Goal: Task Accomplishment & Management: Complete application form

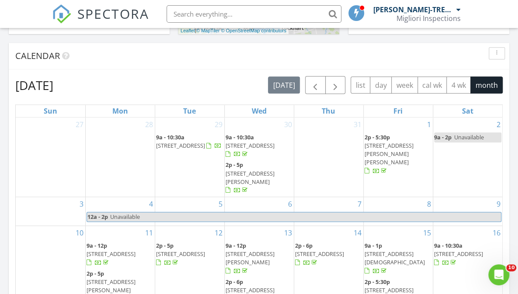
scroll to position [306, 0]
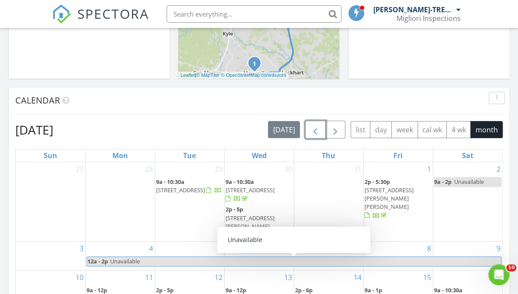
click at [318, 131] on span "button" at bounding box center [315, 130] width 10 height 10
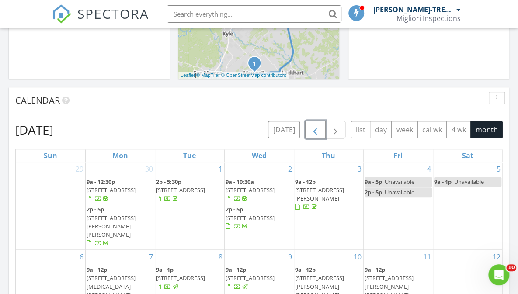
click at [318, 131] on span "button" at bounding box center [315, 130] width 10 height 10
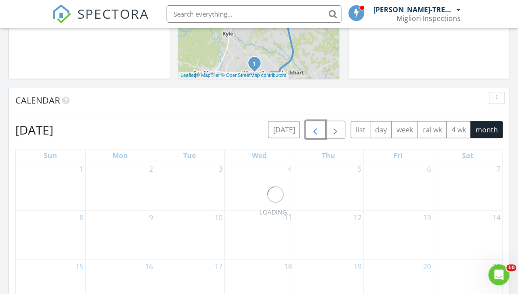
click at [318, 131] on span "button" at bounding box center [315, 130] width 10 height 10
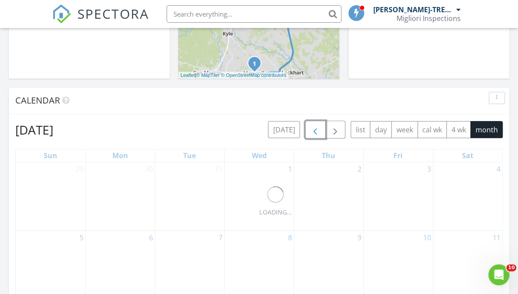
click at [318, 131] on span "button" at bounding box center [315, 130] width 10 height 10
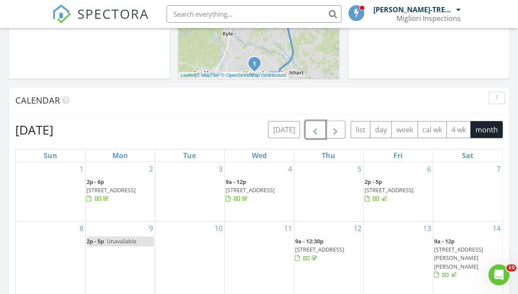
click at [318, 131] on span "button" at bounding box center [315, 130] width 10 height 10
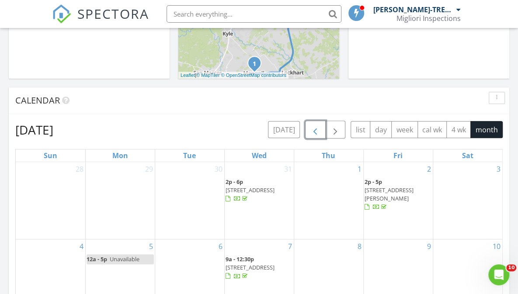
click at [318, 131] on span "button" at bounding box center [315, 130] width 10 height 10
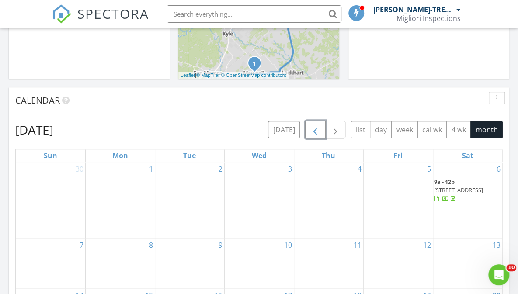
click at [318, 131] on span "button" at bounding box center [315, 130] width 10 height 10
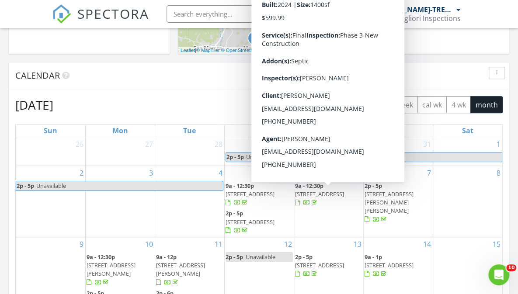
scroll to position [350, 0]
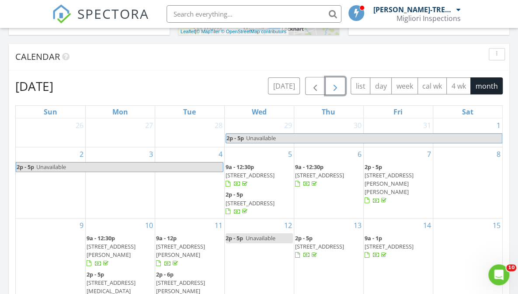
click at [338, 86] on span "button" at bounding box center [335, 86] width 10 height 10
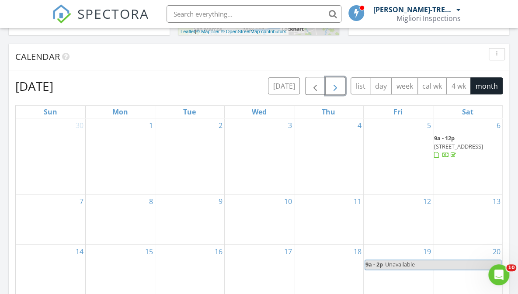
click at [338, 91] on span "button" at bounding box center [335, 86] width 10 height 10
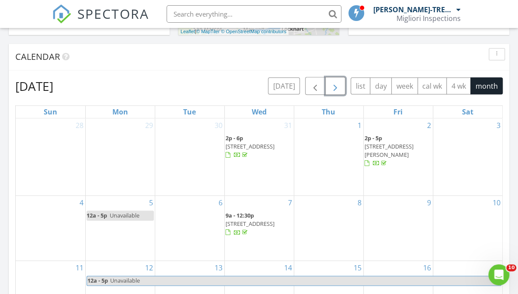
click at [338, 91] on span "button" at bounding box center [335, 86] width 10 height 10
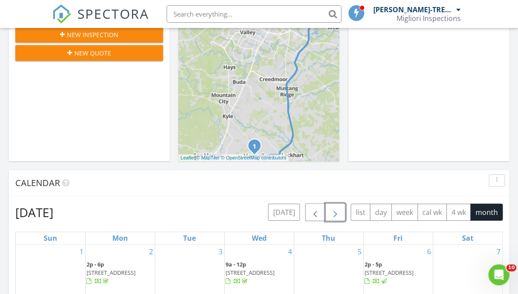
scroll to position [219, 0]
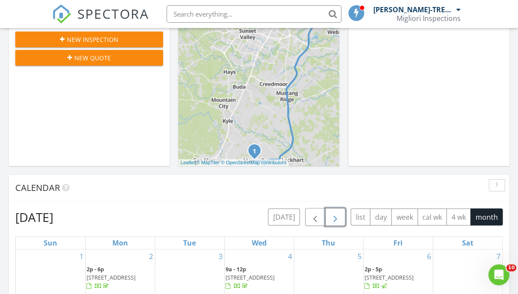
click at [334, 214] on span "button" at bounding box center [335, 217] width 10 height 10
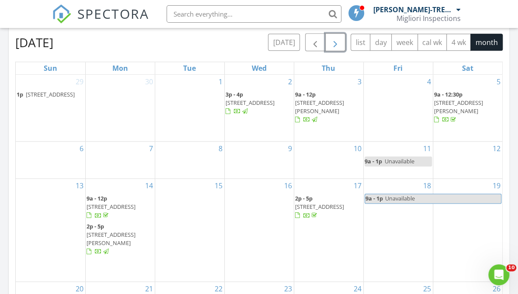
scroll to position [350, 0]
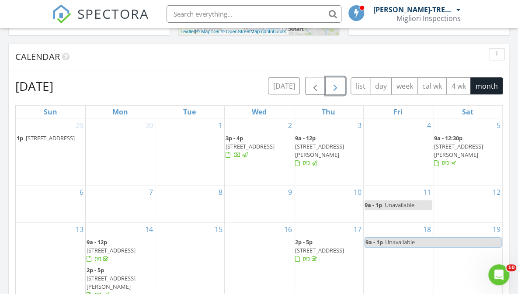
click at [336, 81] on span "button" at bounding box center [335, 86] width 10 height 10
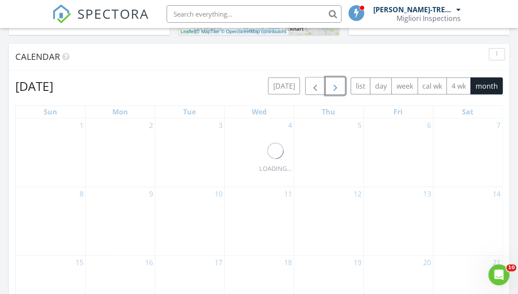
click at [336, 81] on span "button" at bounding box center [335, 86] width 10 height 10
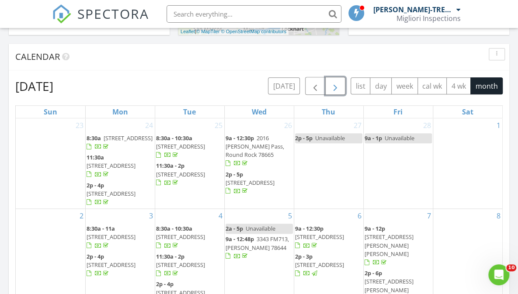
click at [336, 81] on span "button" at bounding box center [335, 86] width 10 height 10
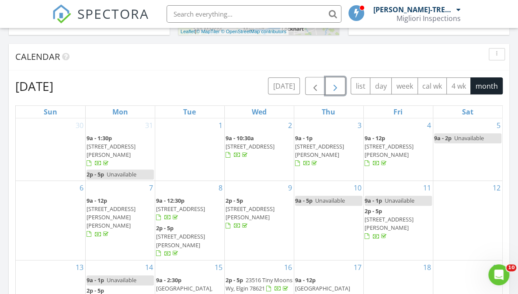
click at [336, 81] on span "button" at bounding box center [335, 86] width 10 height 10
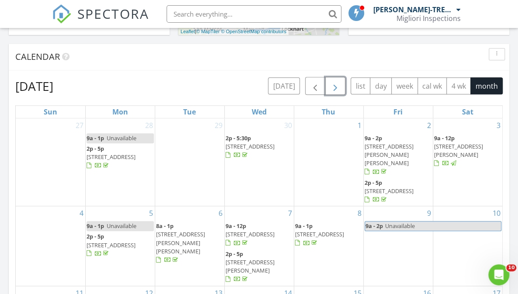
click at [336, 81] on span "button" at bounding box center [335, 86] width 10 height 10
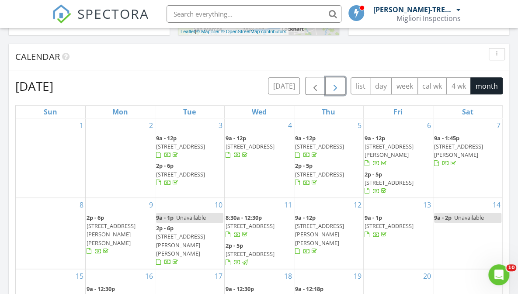
click at [336, 81] on span "button" at bounding box center [335, 86] width 10 height 10
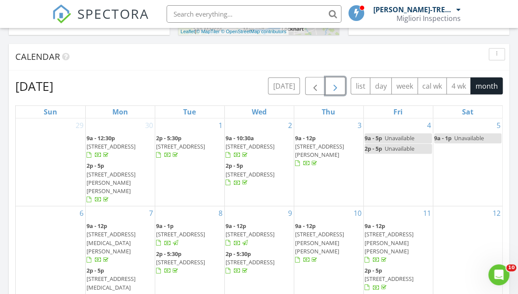
click at [336, 81] on span "button" at bounding box center [335, 86] width 10 height 10
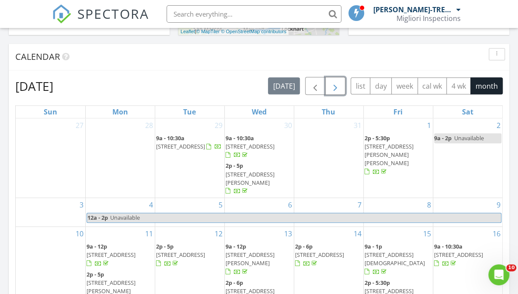
click at [336, 81] on span "button" at bounding box center [335, 86] width 10 height 10
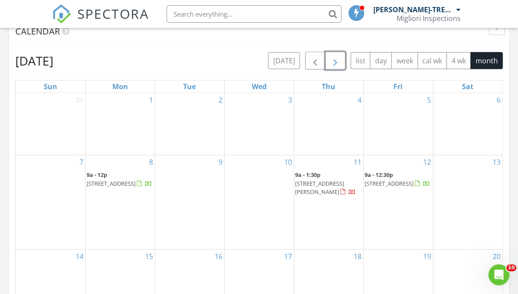
scroll to position [393, 0]
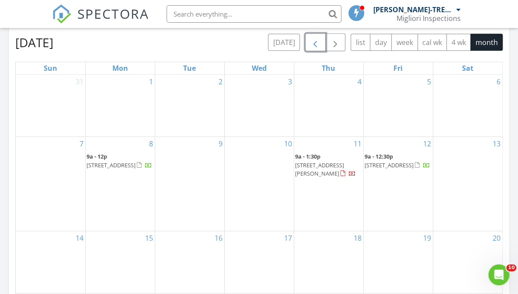
click at [315, 46] on span "button" at bounding box center [315, 42] width 10 height 10
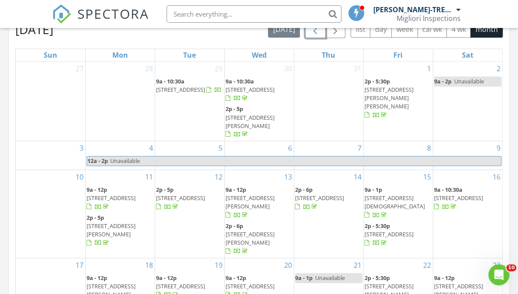
scroll to position [350, 0]
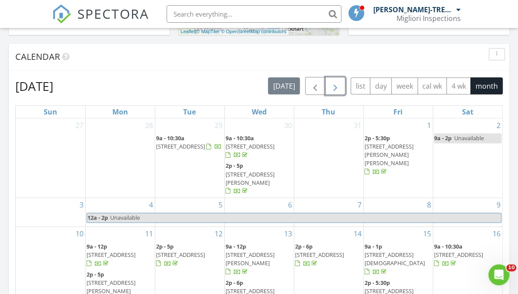
click at [339, 81] on span "button" at bounding box center [335, 86] width 10 height 10
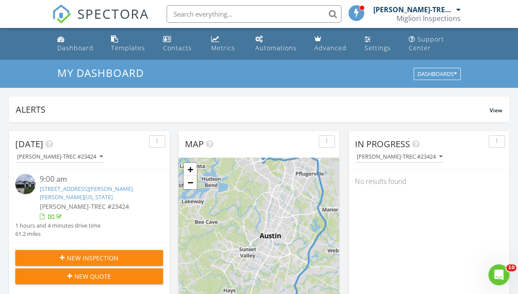
scroll to position [44, 0]
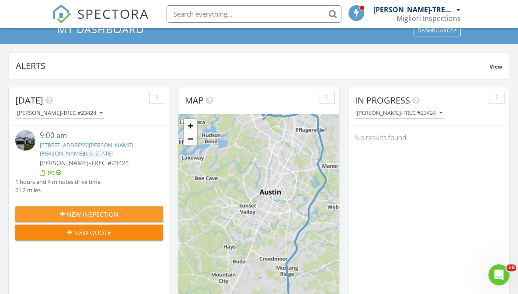
click at [75, 210] on span "New Inspection" at bounding box center [93, 214] width 52 height 9
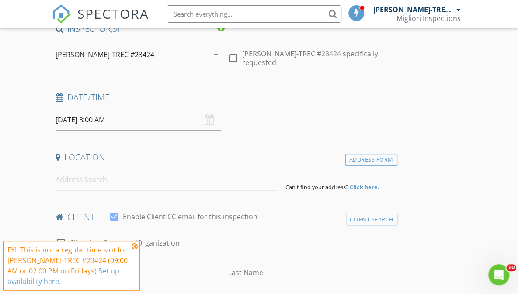
click at [135, 247] on icon at bounding box center [135, 246] width 6 height 7
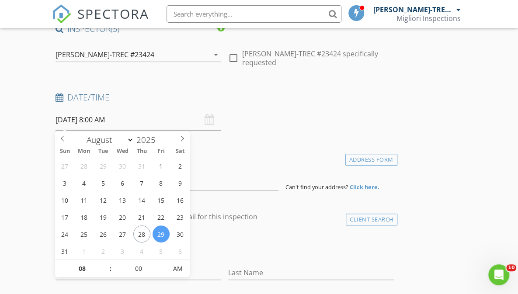
click at [178, 138] on span at bounding box center [182, 137] width 15 height 12
select select "8"
type input "09/04/2025 8:00 AM"
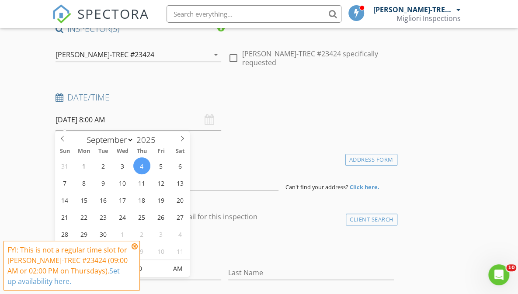
click at [137, 248] on icon at bounding box center [135, 246] width 6 height 7
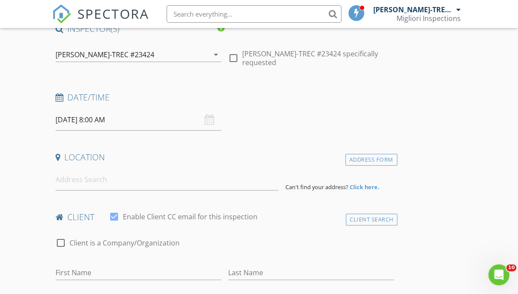
click at [109, 122] on input "09/04/2025 8:00 AM" at bounding box center [139, 119] width 166 height 21
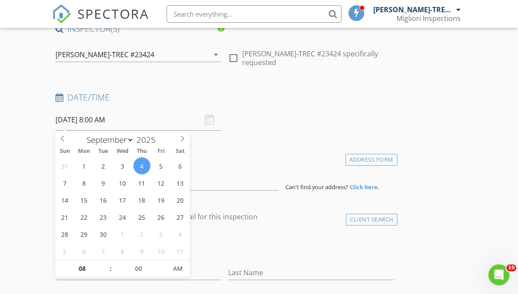
click at [104, 264] on span at bounding box center [106, 264] width 6 height 9
type input "09"
type input "09/04/2025 9:00 AM"
click at [252, 155] on h4 "Location" at bounding box center [225, 157] width 338 height 11
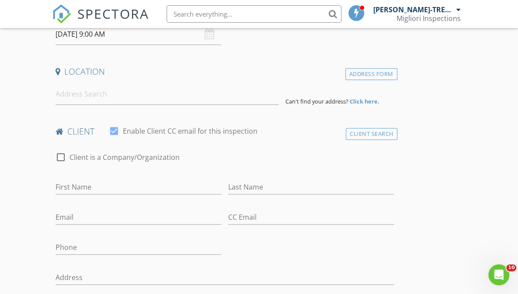
scroll to position [175, 0]
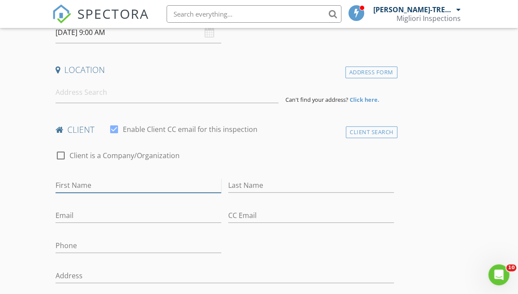
click at [76, 188] on input "First Name" at bounding box center [139, 185] width 166 height 14
type input "Nardo"
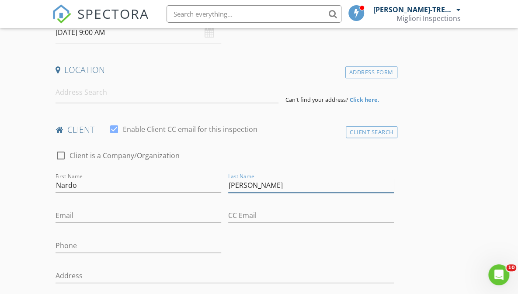
type input "Miranda"
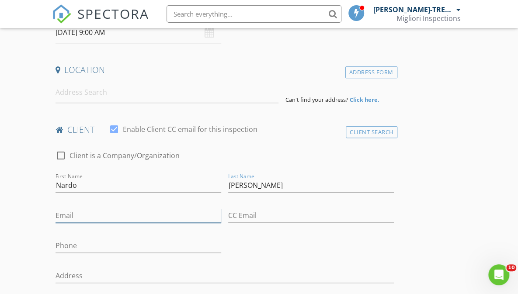
click at [65, 212] on input "Email" at bounding box center [139, 216] width 166 height 14
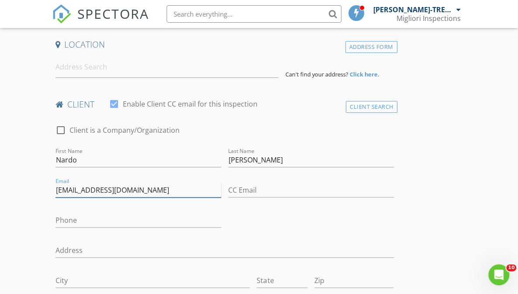
scroll to position [219, 0]
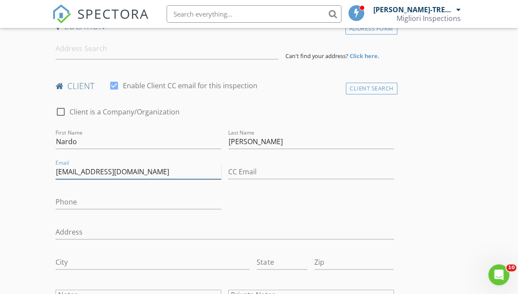
type input "Nmacevedo0107@gmail.com"
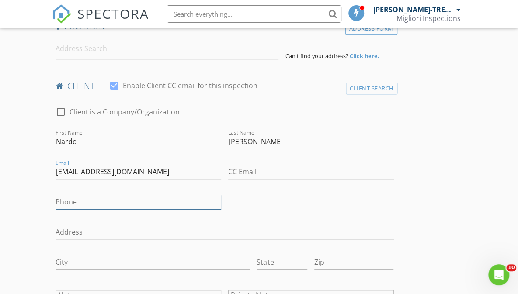
click at [97, 199] on input "Phone" at bounding box center [139, 202] width 166 height 14
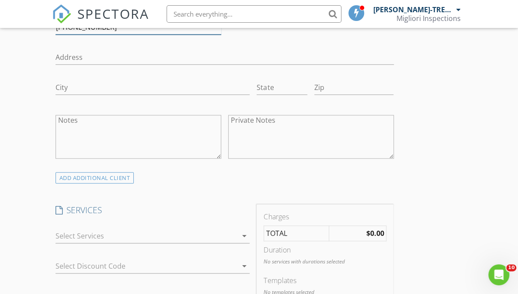
scroll to position [437, 0]
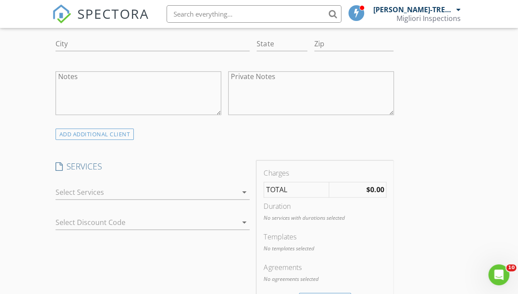
type input "737-701-7189"
click at [165, 193] on div at bounding box center [147, 192] width 182 height 14
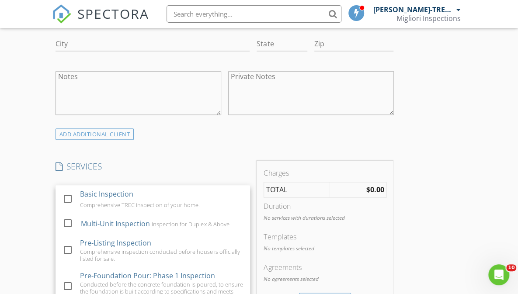
scroll to position [44, 0]
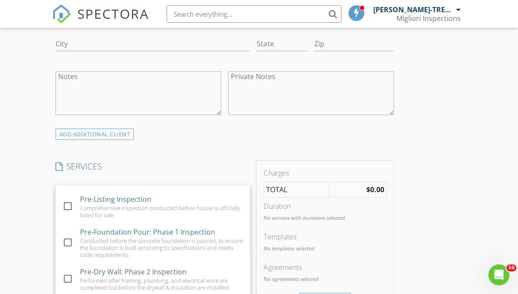
click at [68, 240] on div at bounding box center [67, 242] width 15 height 15
checkbox input "false"
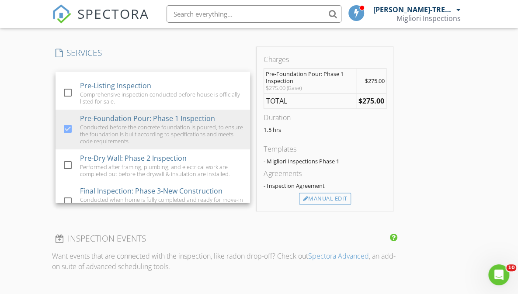
scroll to position [568, 0]
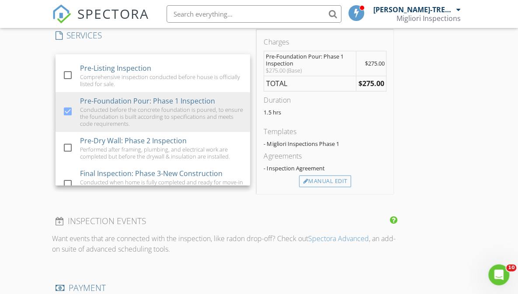
click at [421, 183] on div "INSPECTOR(S) check_box Martin Enriquez-TREC #23424 PRIMARY Martin Enriquez-TREC…" at bounding box center [259, 281] width 414 height 1479
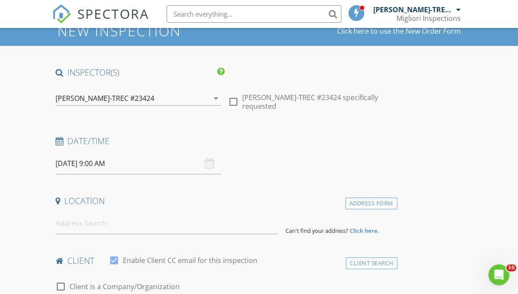
scroll to position [87, 0]
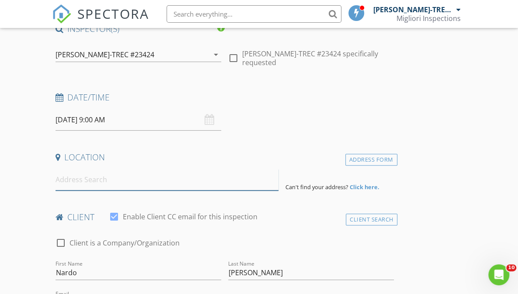
click at [70, 179] on input at bounding box center [167, 179] width 223 height 21
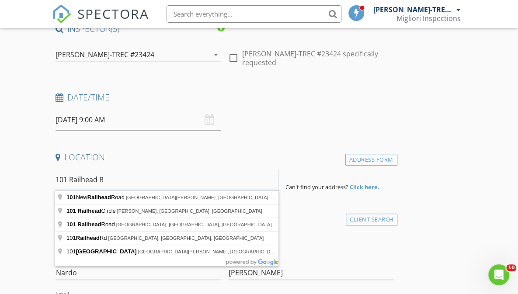
type input "101 Railhead Rd"
click at [358, 159] on div "Address Form" at bounding box center [371, 160] width 52 height 12
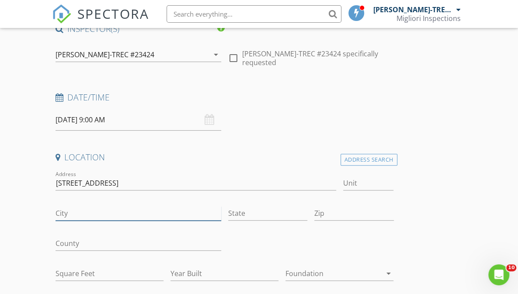
click at [84, 210] on input "City" at bounding box center [139, 213] width 166 height 14
type input "Georgetown"
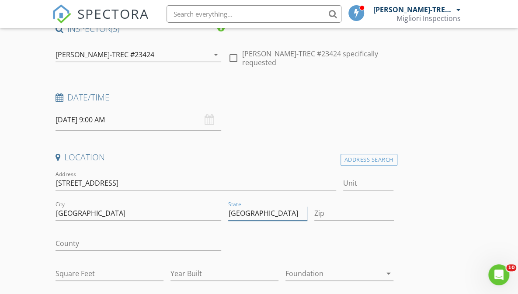
type input "TX"
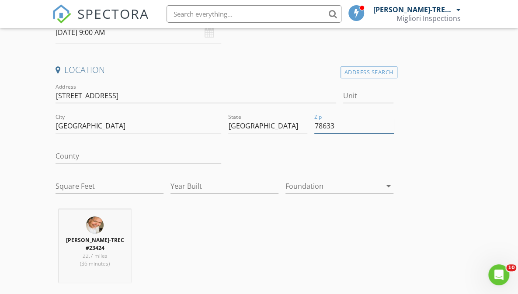
type input "78633"
click at [84, 184] on input "Square Feet" at bounding box center [110, 186] width 108 height 14
type input "3188"
click at [188, 185] on input "Year Built" at bounding box center [225, 186] width 108 height 14
type input "2025"
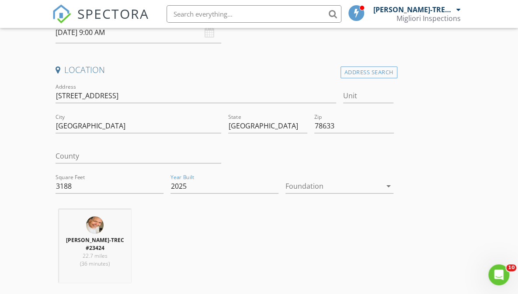
click at [306, 189] on div at bounding box center [333, 186] width 96 height 14
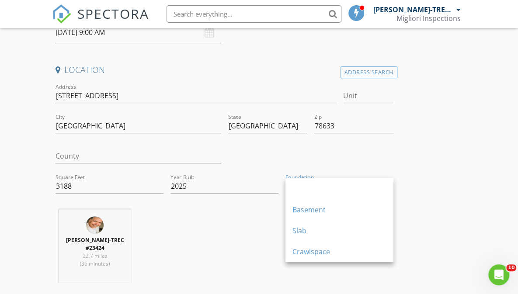
click at [308, 229] on div "Slab" at bounding box center [339, 231] width 94 height 10
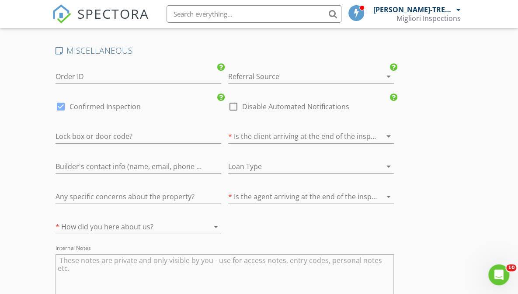
scroll to position [1224, 0]
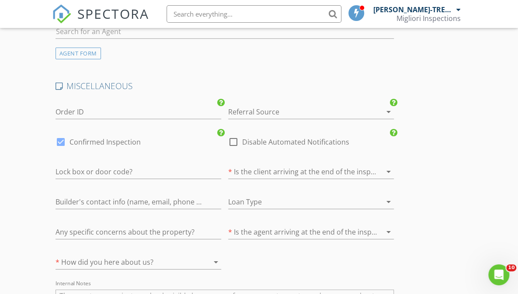
click at [320, 171] on div at bounding box center [298, 172] width 141 height 14
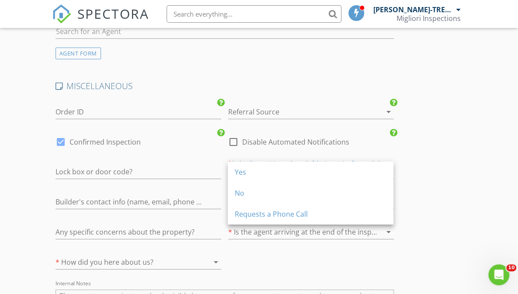
click at [310, 181] on div "Yes" at bounding box center [311, 172] width 152 height 21
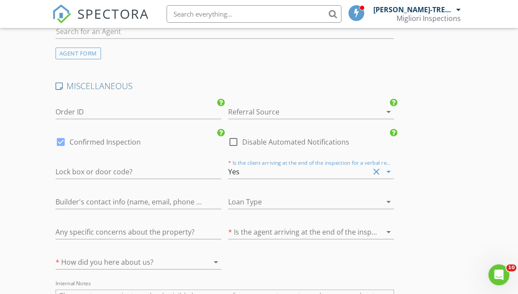
click at [314, 232] on div at bounding box center [298, 232] width 141 height 14
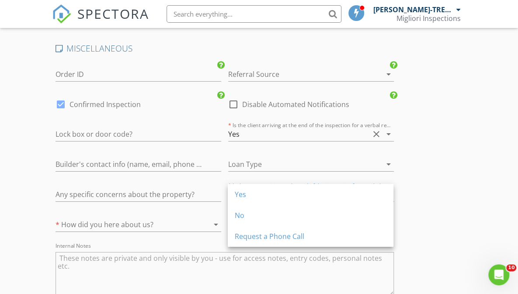
scroll to position [1268, 0]
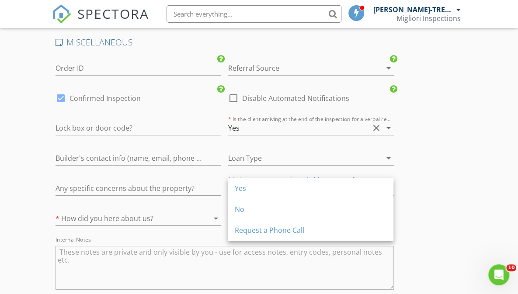
click at [107, 215] on div at bounding box center [126, 219] width 141 height 14
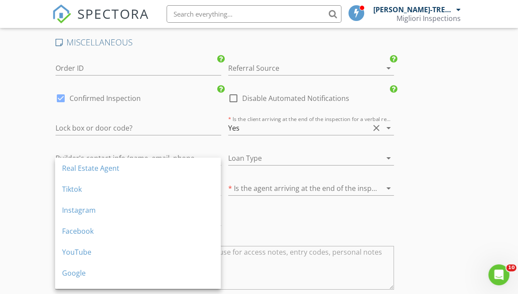
click at [114, 174] on div "Real Estate Agent" at bounding box center [138, 168] width 152 height 10
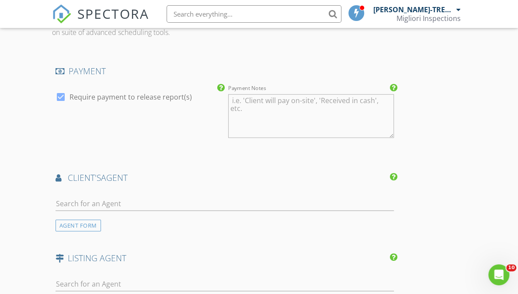
scroll to position [1018, 0]
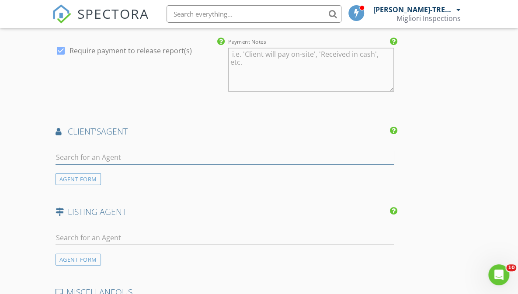
click at [101, 155] on input "text" at bounding box center [225, 157] width 338 height 14
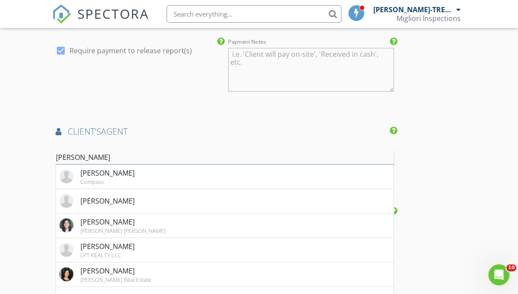
type input "Maria A"
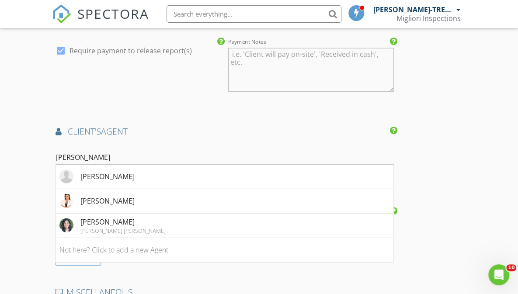
click at [97, 196] on div "Maria Aguirre" at bounding box center [107, 201] width 54 height 10
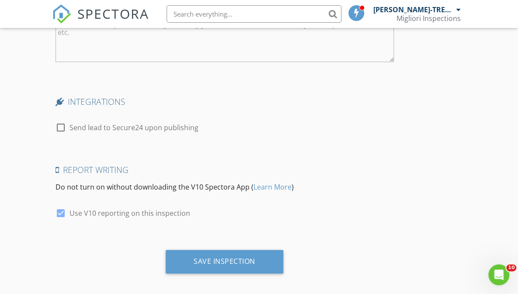
scroll to position [1757, 0]
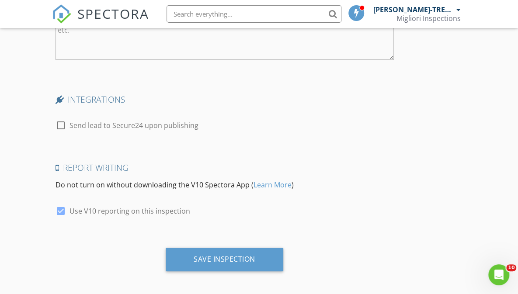
click at [247, 255] on div "Save Inspection" at bounding box center [225, 259] width 62 height 9
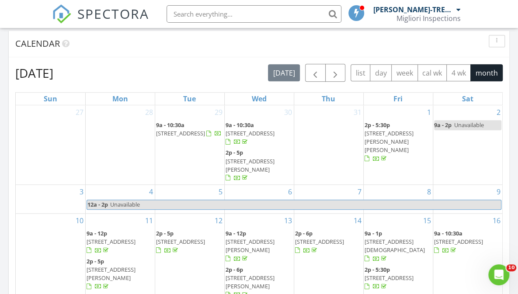
scroll to position [350, 0]
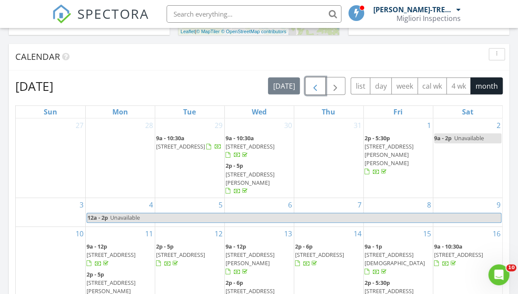
click at [317, 86] on span "button" at bounding box center [315, 86] width 10 height 10
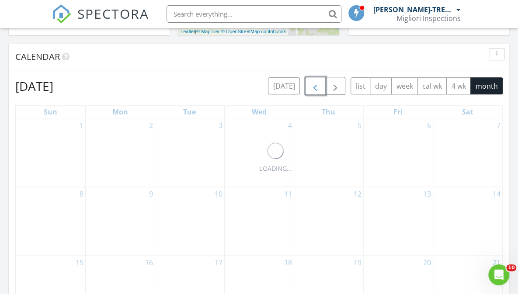
click at [317, 86] on span "button" at bounding box center [315, 86] width 10 height 10
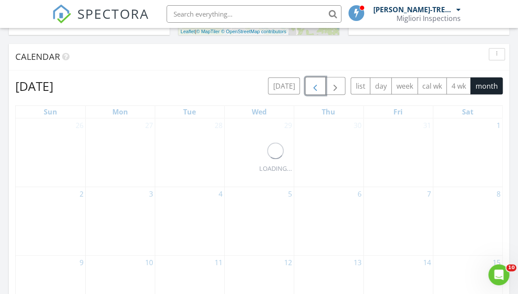
click at [317, 86] on span "button" at bounding box center [315, 86] width 10 height 10
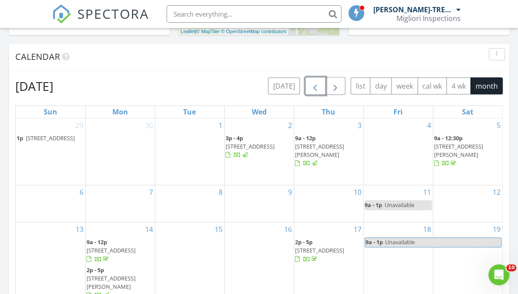
click at [317, 86] on span "button" at bounding box center [315, 86] width 10 height 10
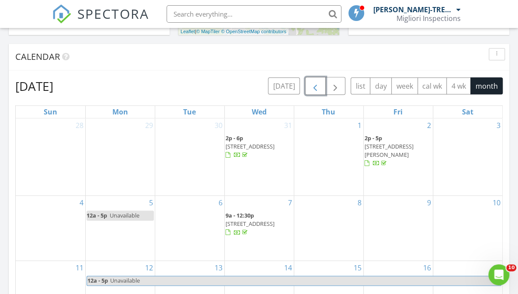
click at [317, 86] on span "button" at bounding box center [315, 86] width 10 height 10
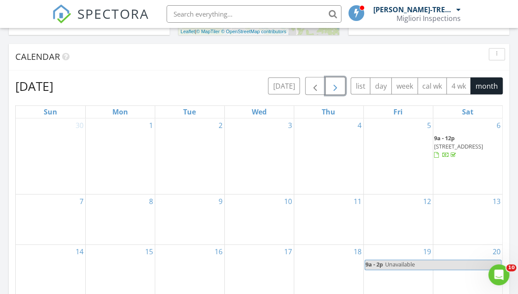
click at [336, 87] on span "button" at bounding box center [335, 86] width 10 height 10
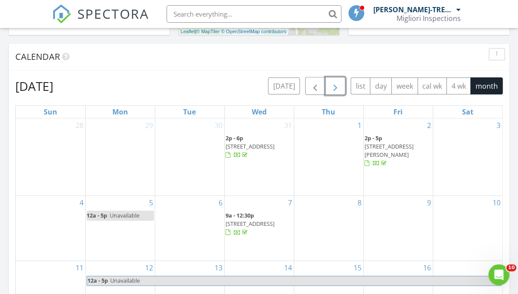
click at [336, 87] on span "button" at bounding box center [335, 86] width 10 height 10
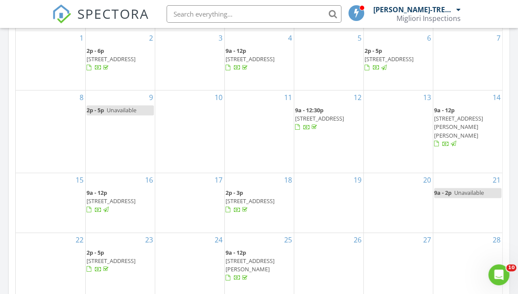
scroll to position [393, 0]
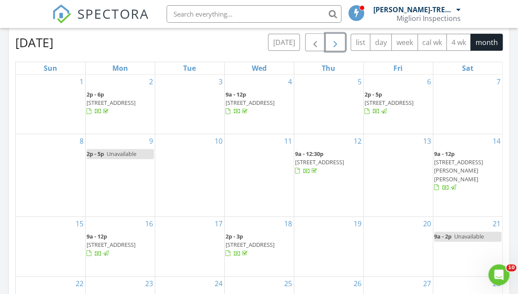
click at [336, 39] on span "button" at bounding box center [335, 42] width 10 height 10
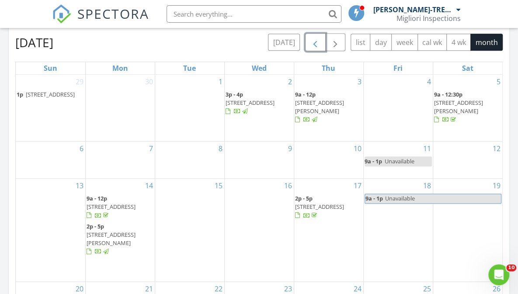
click at [314, 40] on span "button" at bounding box center [315, 42] width 10 height 10
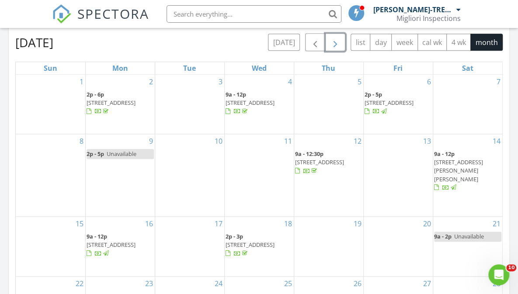
click at [335, 45] on span "button" at bounding box center [335, 42] width 10 height 10
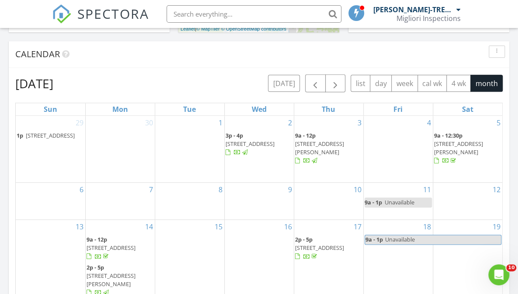
scroll to position [350, 0]
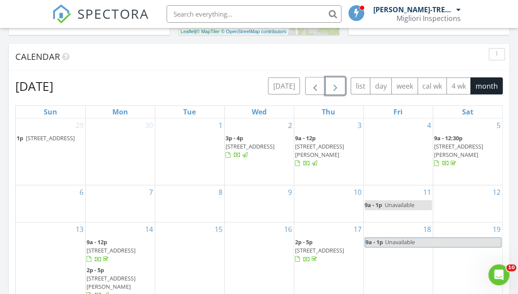
click at [339, 88] on span "button" at bounding box center [335, 86] width 10 height 10
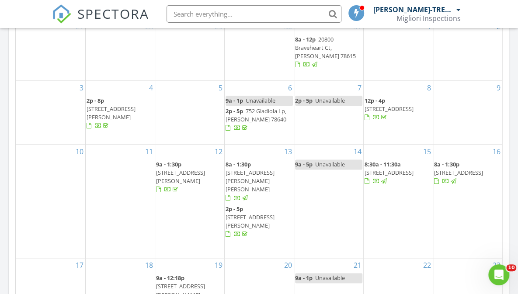
scroll to position [393, 0]
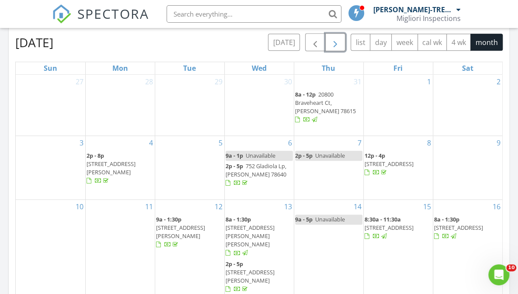
click at [342, 39] on button "button" at bounding box center [335, 42] width 21 height 18
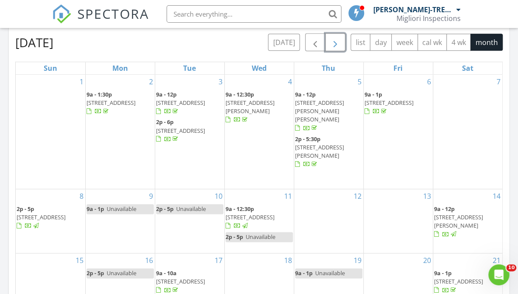
click at [342, 39] on button "button" at bounding box center [335, 42] width 21 height 18
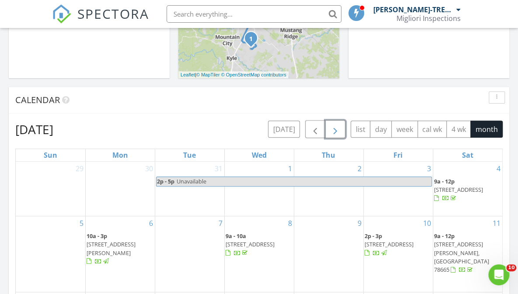
scroll to position [350, 0]
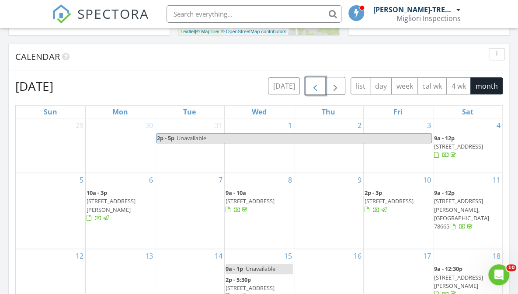
click at [320, 87] on span "button" at bounding box center [315, 86] width 10 height 10
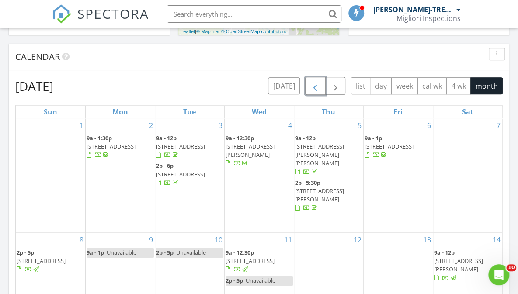
click at [320, 87] on span "button" at bounding box center [315, 86] width 10 height 10
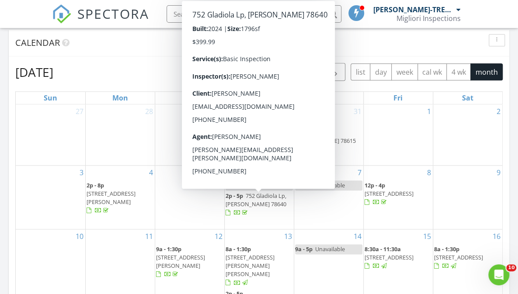
scroll to position [365, 0]
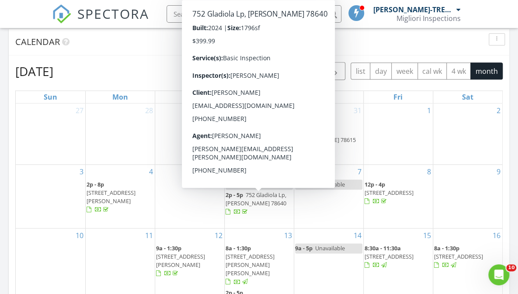
click at [451, 42] on div "Calendar" at bounding box center [252, 41] width 474 height 13
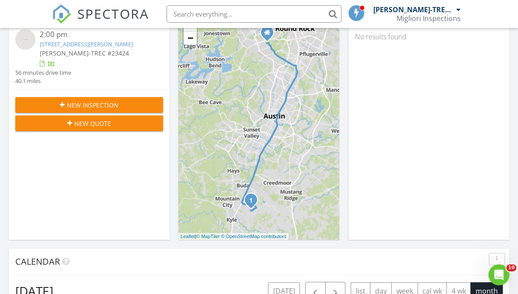
scroll to position [0, 0]
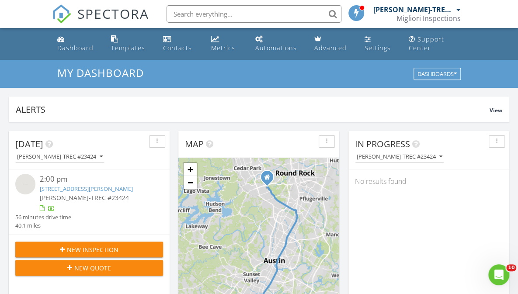
click at [95, 42] on link "Dashboard" at bounding box center [77, 43] width 47 height 25
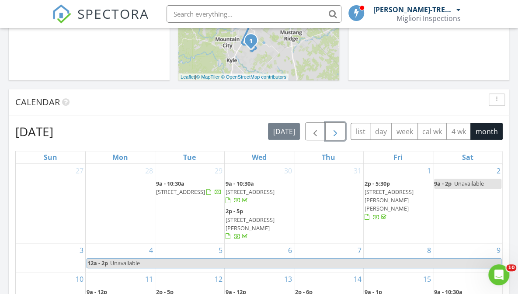
click at [342, 131] on button "button" at bounding box center [335, 131] width 21 height 18
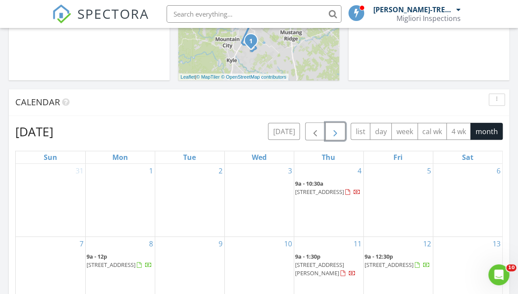
click at [342, 131] on button "button" at bounding box center [335, 131] width 21 height 18
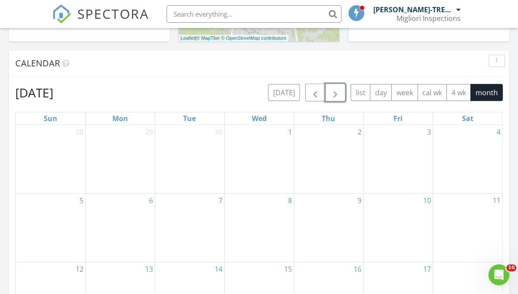
scroll to position [392, 0]
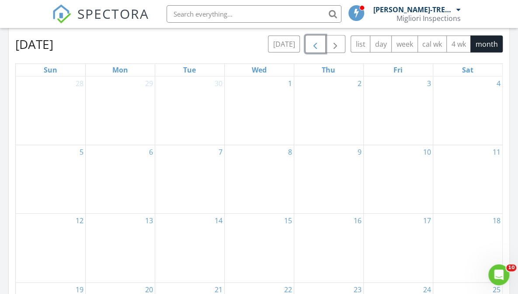
click at [317, 43] on span "button" at bounding box center [315, 44] width 10 height 10
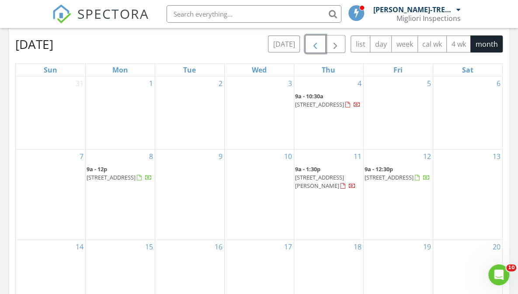
click at [317, 43] on span "button" at bounding box center [315, 44] width 10 height 10
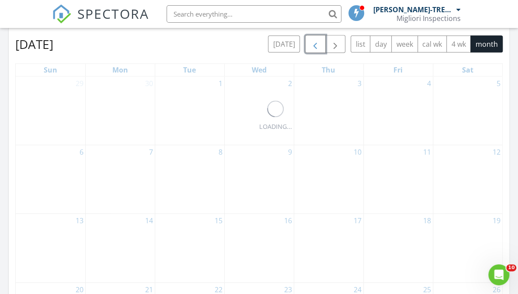
click at [317, 43] on span "button" at bounding box center [315, 44] width 10 height 10
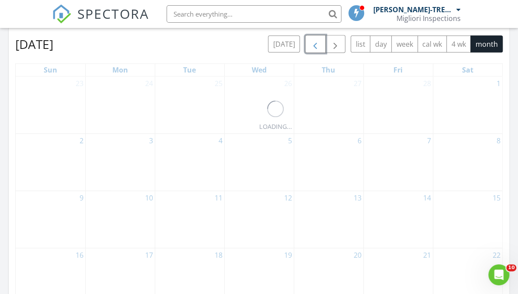
click at [317, 43] on span "button" at bounding box center [315, 44] width 10 height 10
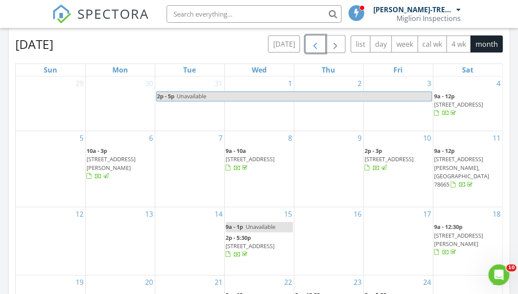
click at [317, 43] on span "button" at bounding box center [315, 44] width 10 height 10
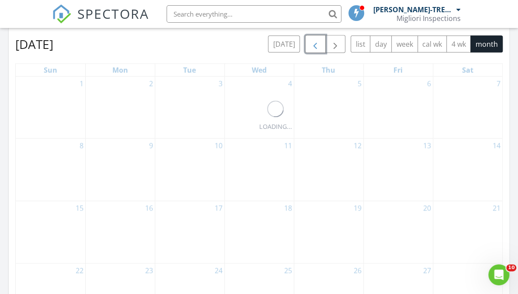
click at [317, 43] on span "button" at bounding box center [315, 44] width 10 height 10
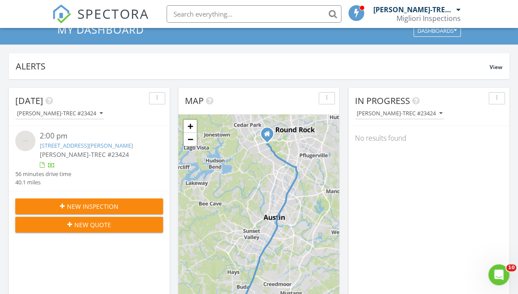
scroll to position [42, 0]
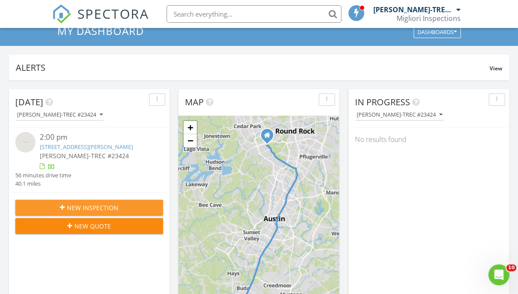
click at [114, 205] on span "New Inspection" at bounding box center [93, 207] width 52 height 9
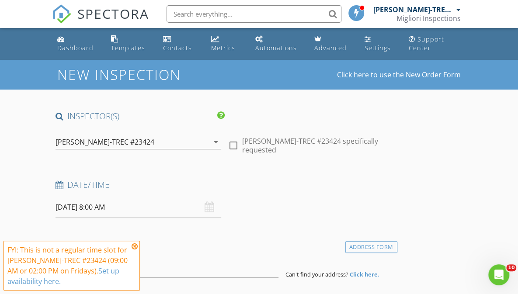
click at [87, 210] on input "08/29/2025 8:00 AM" at bounding box center [139, 207] width 166 height 21
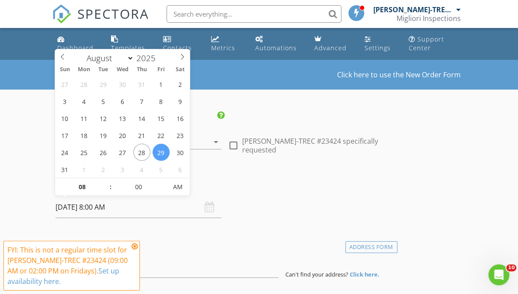
click at [184, 60] on icon at bounding box center [182, 57] width 6 height 6
select select "9"
click at [184, 60] on icon at bounding box center [182, 57] width 6 height 6
type input "10/09/2025 8:00 AM"
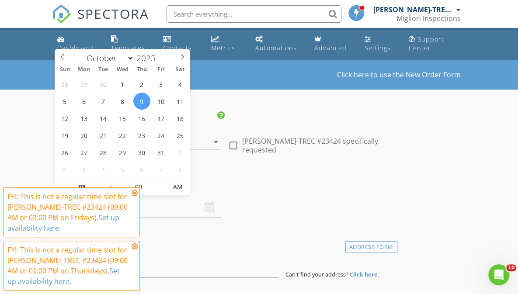
click at [107, 181] on span at bounding box center [106, 182] width 6 height 9
type input "09"
type input "10/09/2025 9:00 AM"
type input "10"
type input "10/09/2025 10:00 AM"
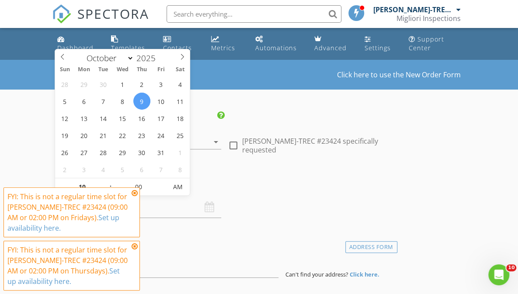
click at [107, 181] on span at bounding box center [106, 182] width 6 height 9
type input "11"
type input "10/09/2025 11:00 AM"
click at [107, 181] on span at bounding box center [106, 182] width 6 height 9
type input "12"
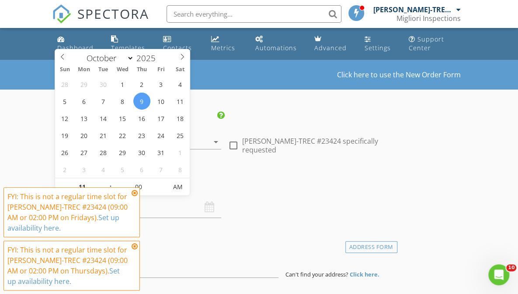
type input "10/09/2025 12:00 PM"
click at [107, 181] on span at bounding box center [106, 182] width 6 height 9
type input "01"
type input "10/09/2025 1:00 PM"
click at [107, 181] on span at bounding box center [106, 182] width 6 height 9
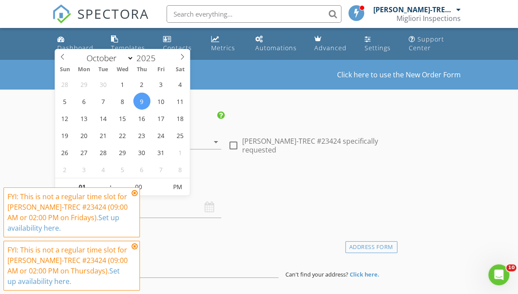
type input "02"
type input "10/09/2025 2:00 PM"
click at [107, 181] on span at bounding box center [106, 182] width 6 height 9
click at [133, 195] on icon at bounding box center [135, 193] width 6 height 7
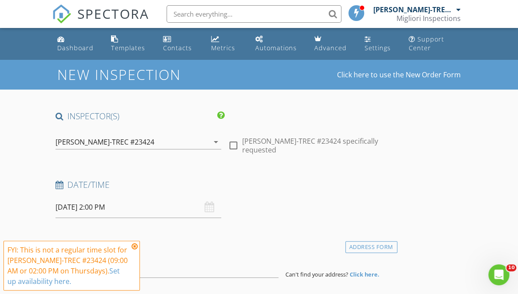
click at [134, 248] on icon at bounding box center [135, 246] width 6 height 7
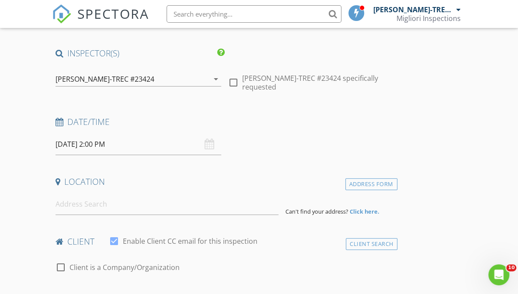
scroll to position [87, 0]
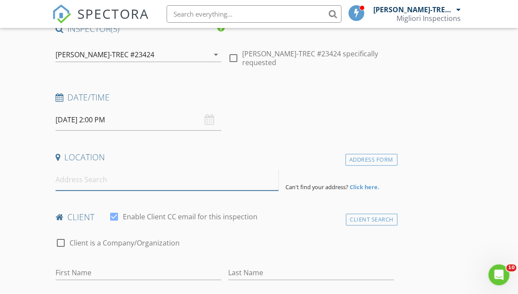
click at [88, 179] on input at bounding box center [167, 179] width 223 height 21
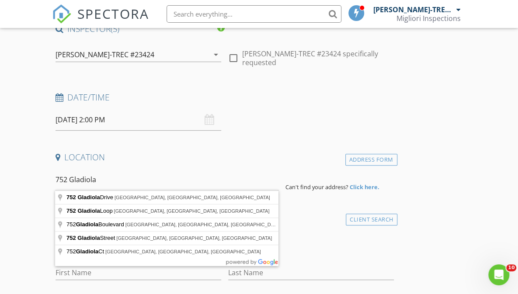
type input "752 Gladiola Loop, Kyle, TX, USA"
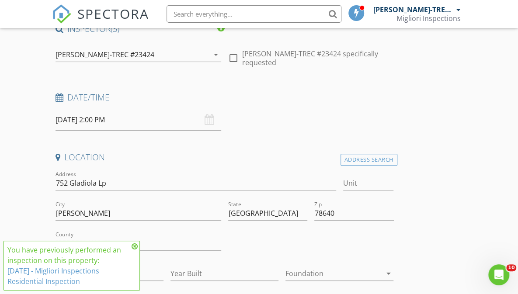
scroll to position [219, 0]
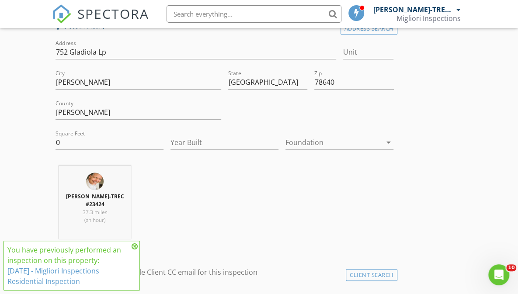
click at [136, 244] on icon at bounding box center [135, 246] width 6 height 7
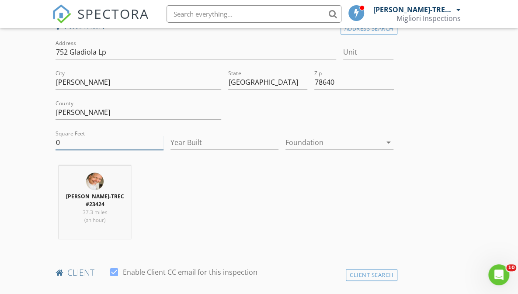
click at [75, 142] on input "0" at bounding box center [110, 143] width 108 height 14
type input "1798"
click at [184, 139] on input "Year Built" at bounding box center [225, 143] width 108 height 14
type input "2024"
click at [297, 146] on div at bounding box center [333, 143] width 96 height 14
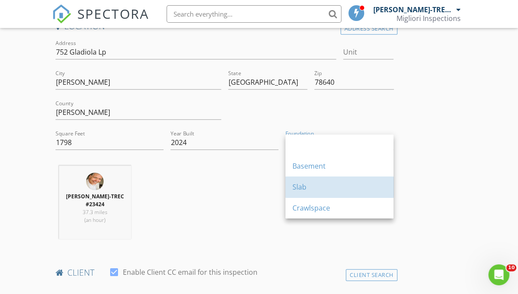
click at [299, 186] on div "Slab" at bounding box center [339, 187] width 94 height 10
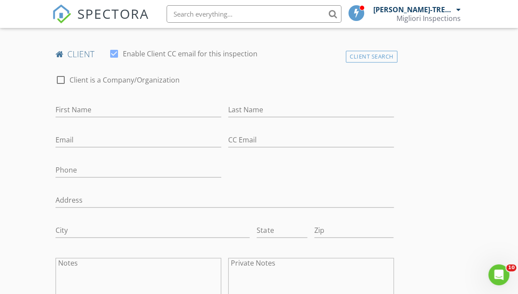
scroll to position [393, 0]
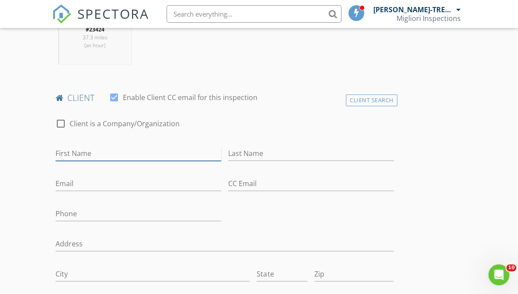
click at [87, 151] on input "First Name" at bounding box center [139, 153] width 166 height 14
type input "Aydee"
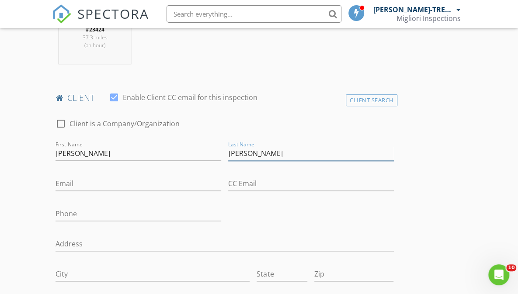
type input "Acosta Garcia"
click at [77, 184] on input "Email" at bounding box center [139, 184] width 166 height 14
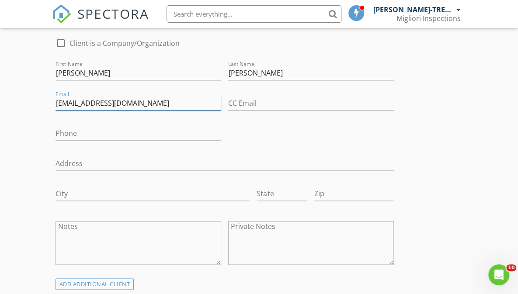
scroll to position [481, 0]
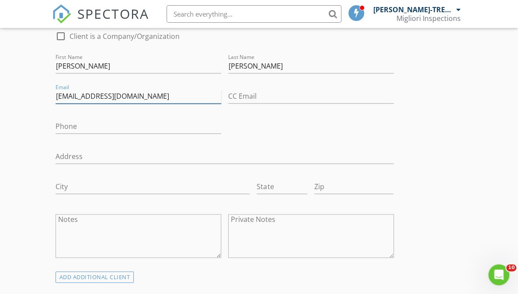
type input "aydee2078@gmail.com"
click at [77, 125] on input "Phone" at bounding box center [139, 126] width 166 height 14
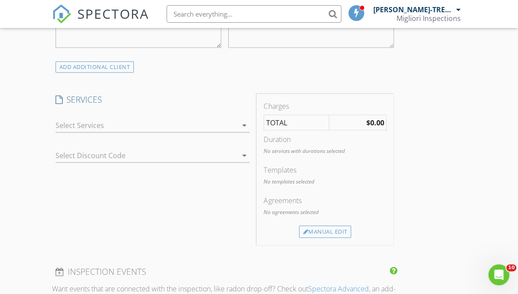
scroll to position [699, 0]
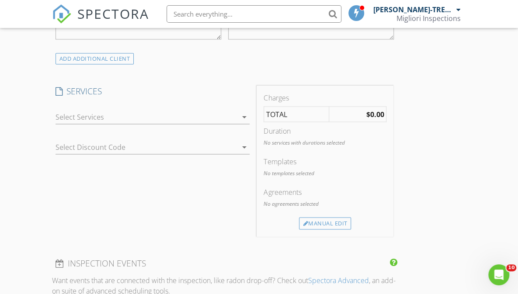
type input "727-529-6052"
click at [103, 119] on div at bounding box center [147, 117] width 182 height 14
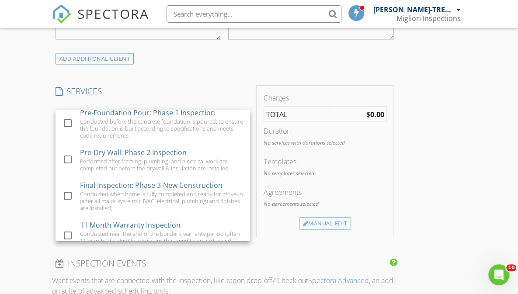
scroll to position [131, 0]
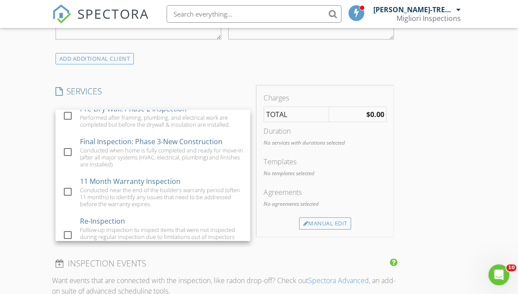
click at [66, 191] on div at bounding box center [67, 191] width 15 height 15
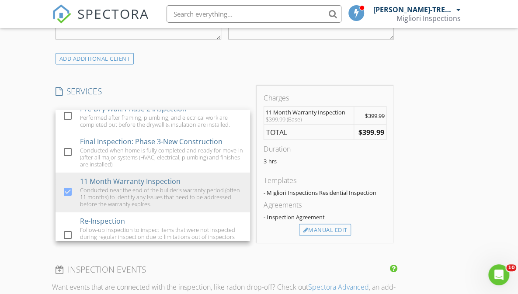
click at [315, 224] on div "Manual Edit" at bounding box center [325, 230] width 52 height 12
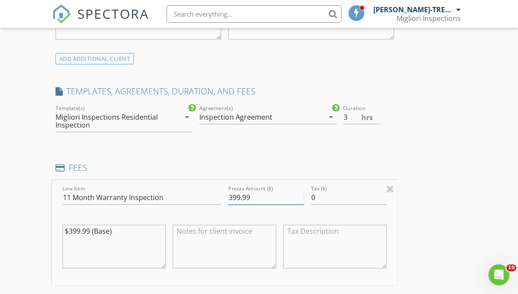
click at [237, 195] on input "399.99" at bounding box center [266, 197] width 76 height 14
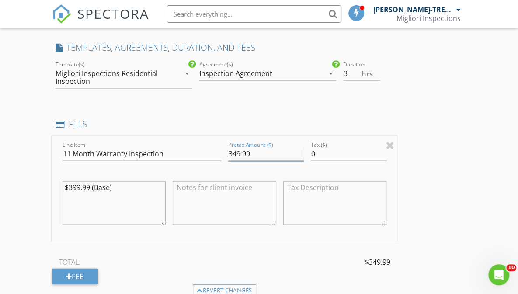
type input "349.99"
click at [224, 191] on textarea at bounding box center [225, 203] width 104 height 44
click at [238, 185] on textarea "Smart Homeowner Discount" at bounding box center [225, 203] width 104 height 44
click at [211, 194] on textarea "Smart Homeowner Priority Discount" at bounding box center [225, 203] width 104 height 44
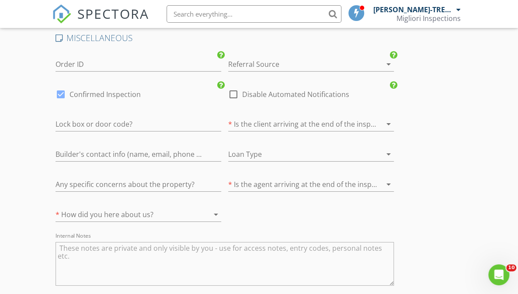
scroll to position [1355, 0]
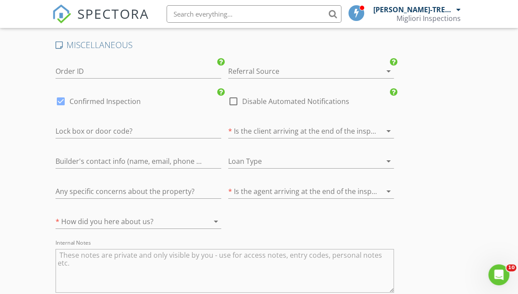
type textarea "Smart Homeowner Priority Discount -$50"
click at [358, 132] on div at bounding box center [298, 131] width 141 height 14
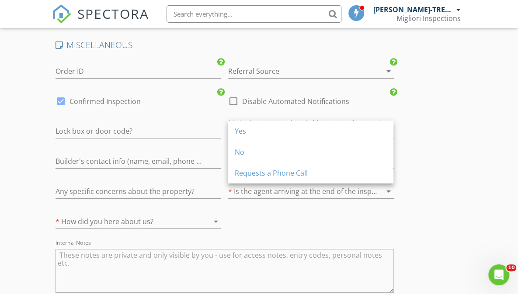
click at [337, 132] on div "Yes" at bounding box center [311, 131] width 152 height 10
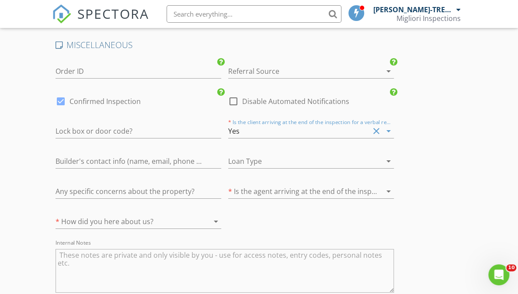
click at [334, 189] on div at bounding box center [298, 191] width 141 height 14
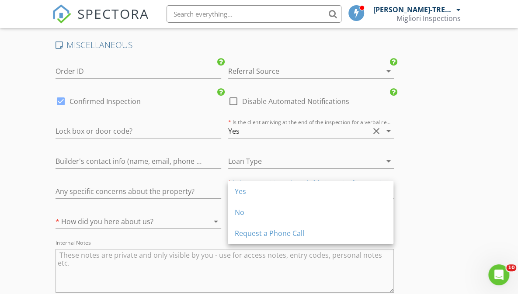
click at [296, 206] on div "No" at bounding box center [311, 212] width 152 height 21
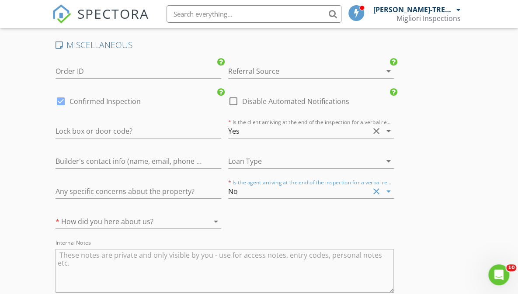
click at [179, 220] on div at bounding box center [126, 222] width 141 height 14
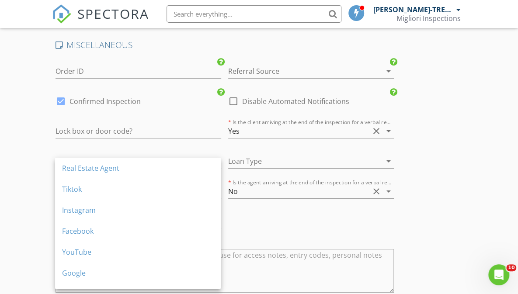
click at [128, 165] on div "Real Estate Agent" at bounding box center [138, 168] width 152 height 10
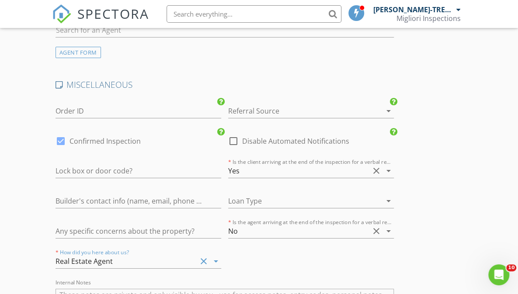
scroll to position [1283, 0]
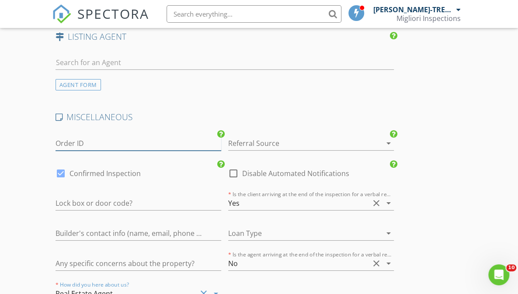
click at [81, 142] on input "Order ID" at bounding box center [139, 143] width 166 height 14
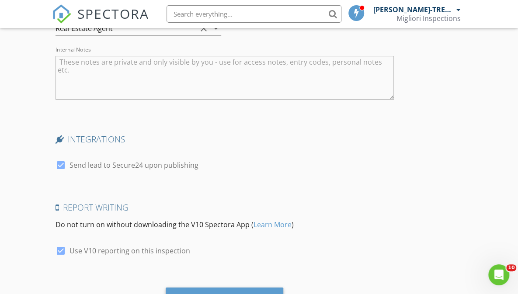
scroll to position [1589, 0]
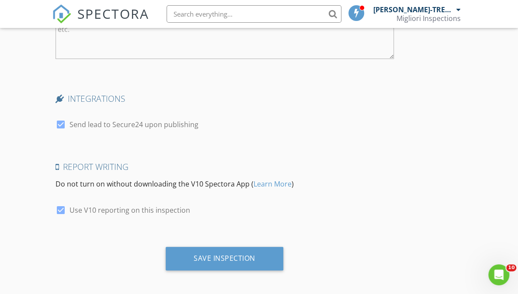
type input "Call to client"
click at [211, 254] on div "Save Inspection" at bounding box center [225, 258] width 62 height 9
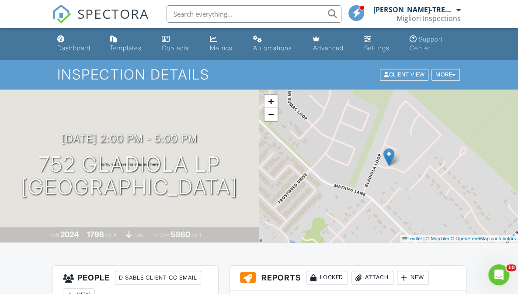
click at [76, 43] on link "Dashboard" at bounding box center [77, 43] width 46 height 25
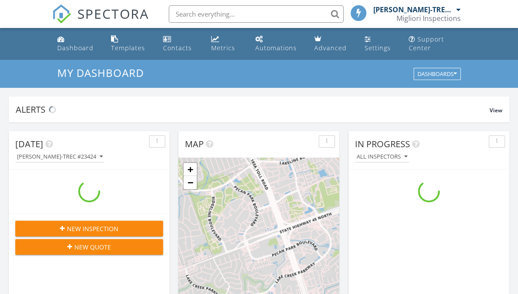
scroll to position [4, 4]
